Goal: Task Accomplishment & Management: Use online tool/utility

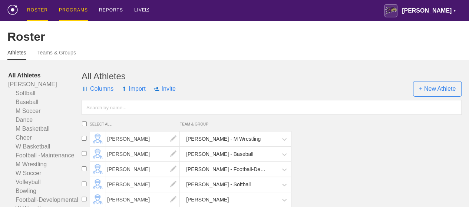
click at [70, 12] on div "PROGRAMS" at bounding box center [73, 10] width 29 height 21
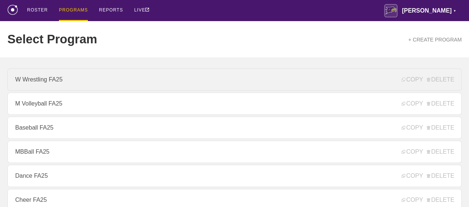
click at [59, 89] on link "W Wrestling FA25" at bounding box center [234, 80] width 454 height 22
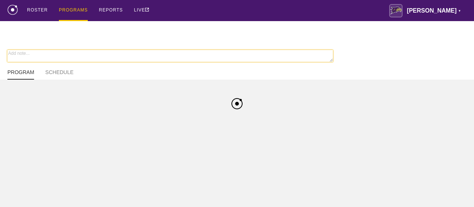
type textarea "x"
type input "W Wrestling FA25"
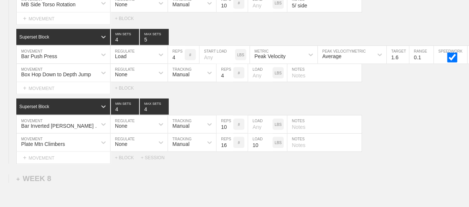
scroll to position [4988, 0]
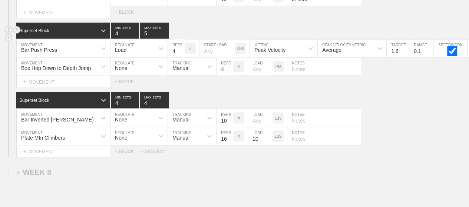
click at [297, 23] on div "Superset Block 4 MIN SETS 5 MAX SETS" at bounding box center [242, 31] width 452 height 16
